Goal: Find specific page/section: Find specific page/section

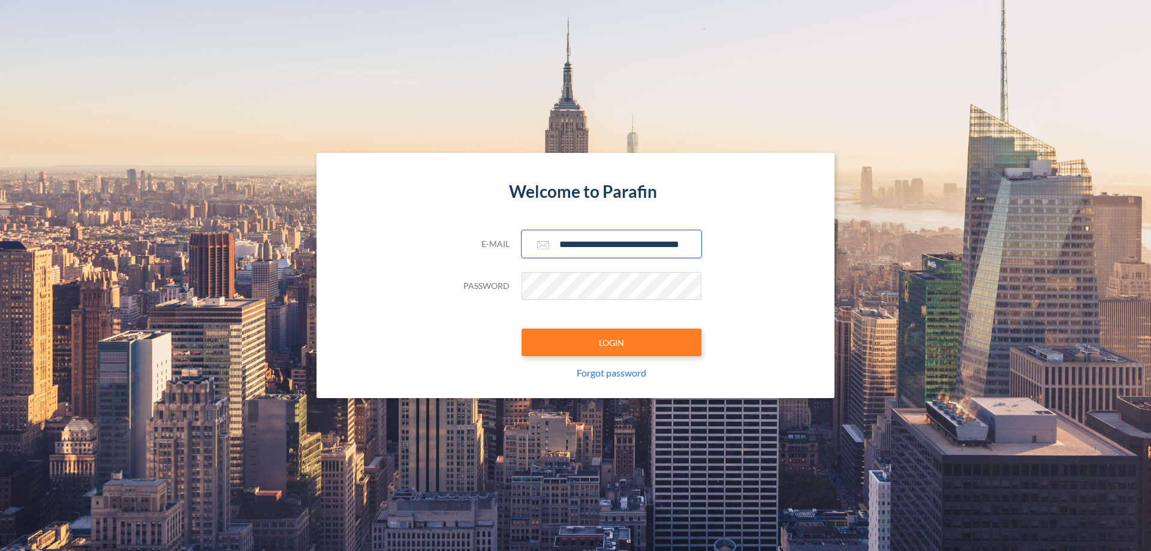
type input "**********"
click at [612, 342] on button "LOGIN" at bounding box center [612, 343] width 180 height 28
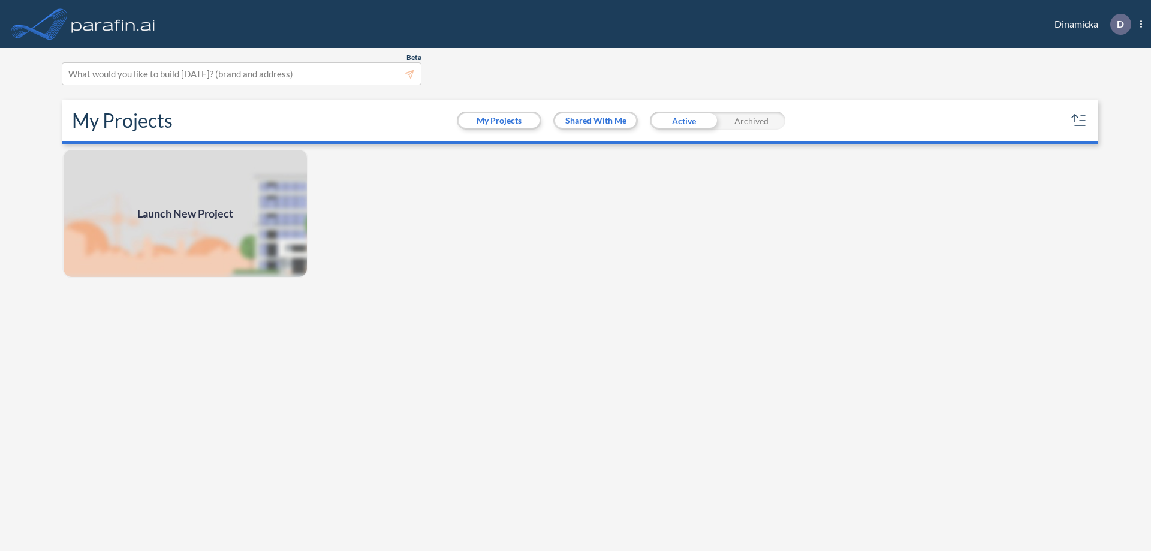
scroll to position [3, 0]
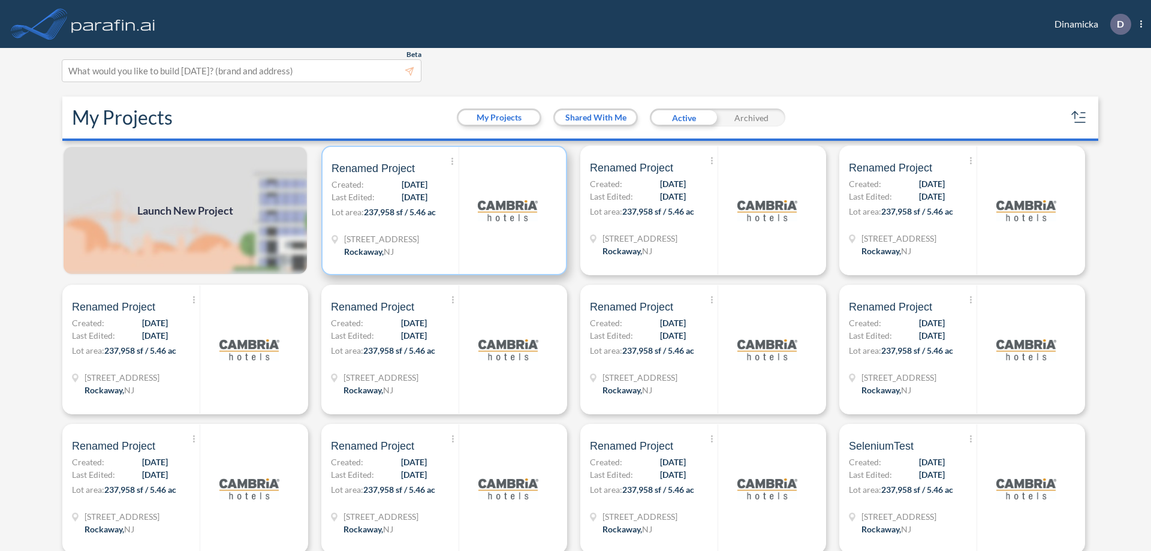
click at [442, 210] on p "Lot area: 237,958 sf / 5.46 ac" at bounding box center [395, 214] width 127 height 17
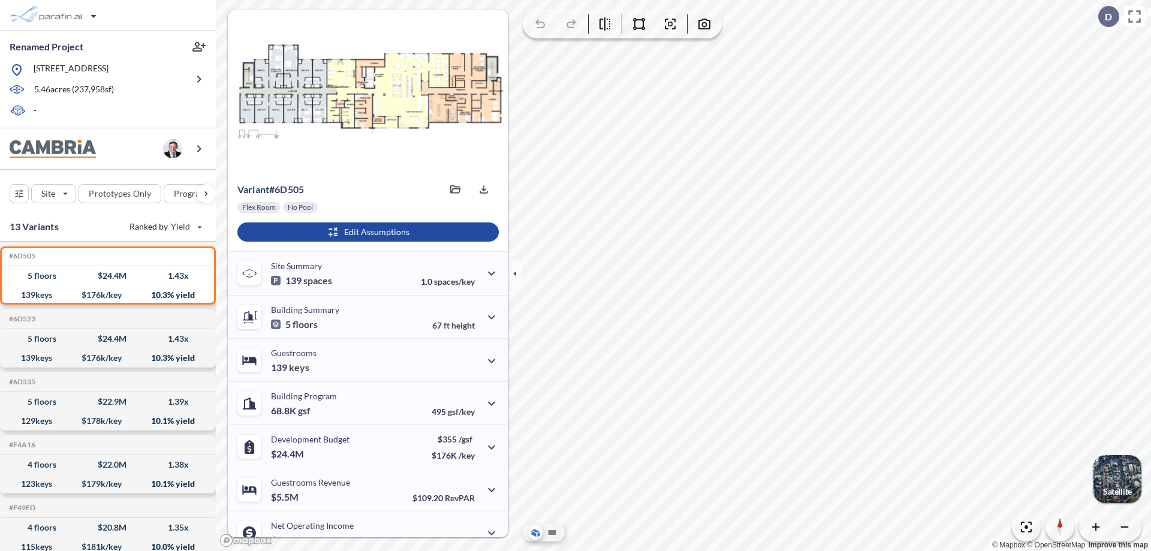
scroll to position [61, 0]
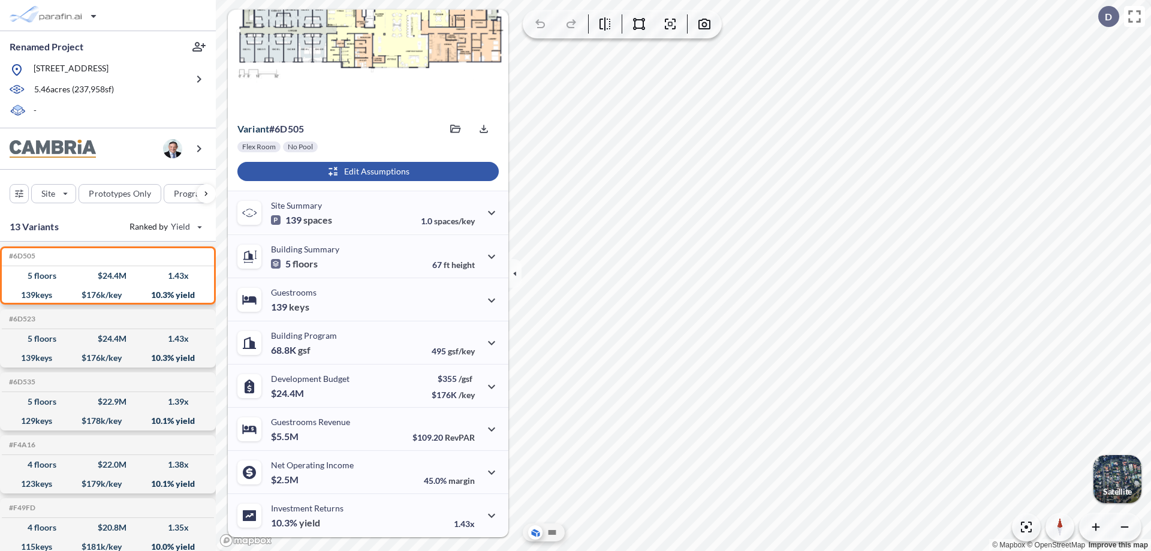
click at [366, 171] on div "button" at bounding box center [367, 171] width 261 height 19
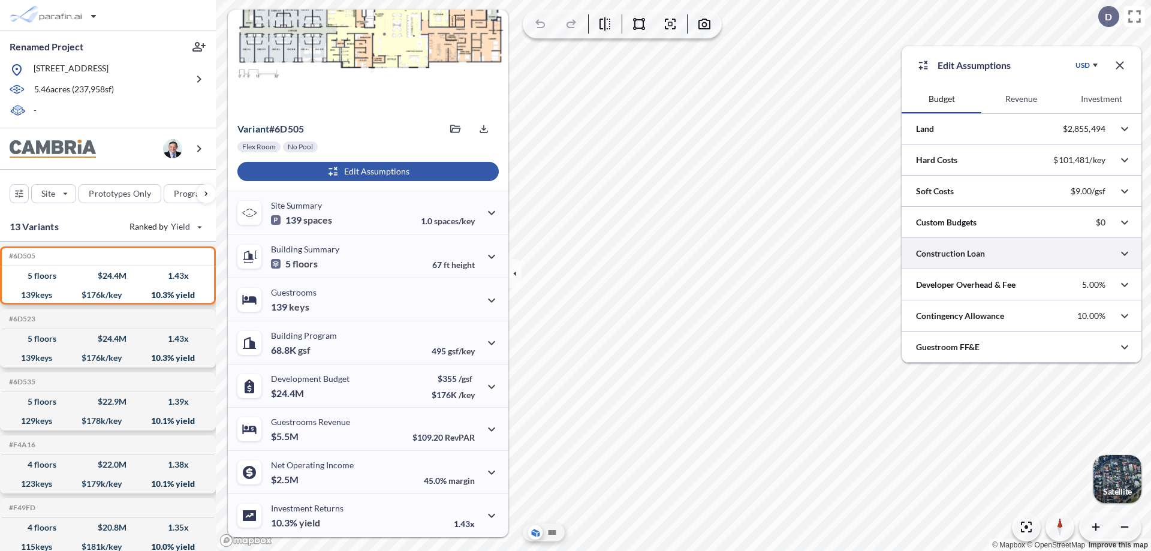
click at [1022, 254] on div at bounding box center [1022, 253] width 240 height 31
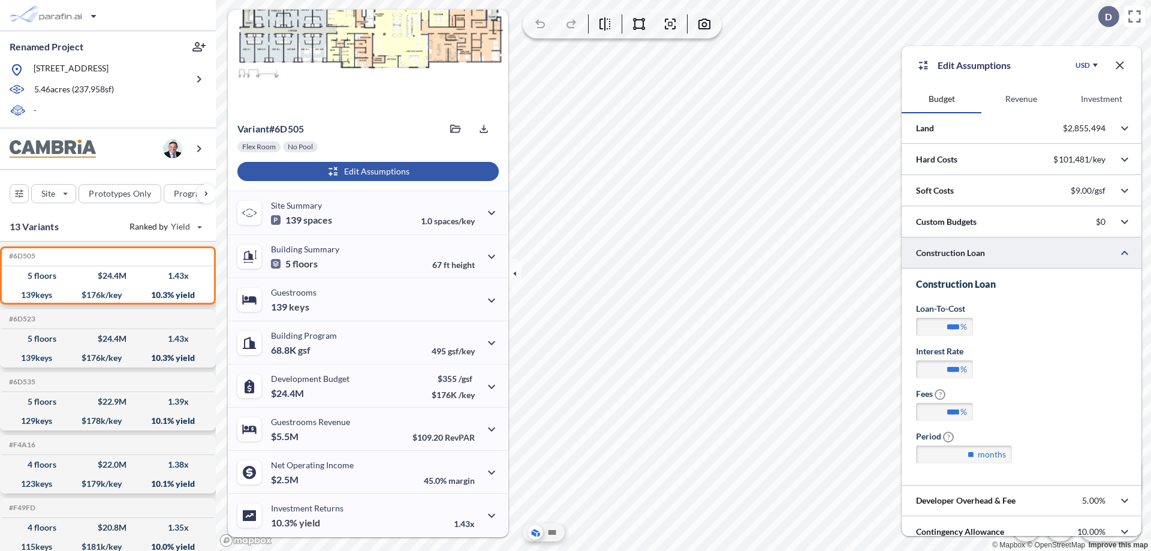
scroll to position [43, 0]
